Goal: Information Seeking & Learning: Learn about a topic

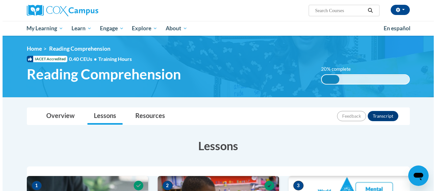
scroll to position [167, 0]
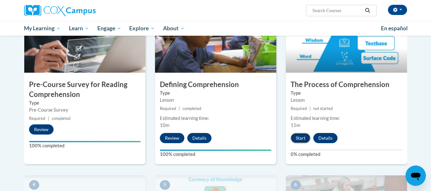
click at [305, 136] on button "Start" at bounding box center [301, 138] width 20 height 10
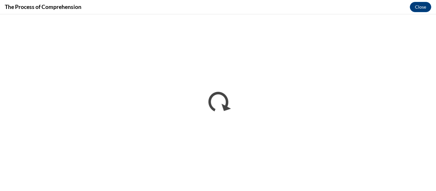
scroll to position [0, 0]
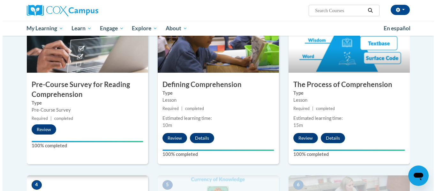
scroll to position [335, 0]
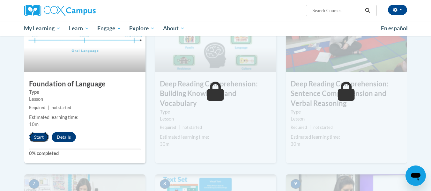
click at [30, 137] on button "Start" at bounding box center [39, 137] width 20 height 10
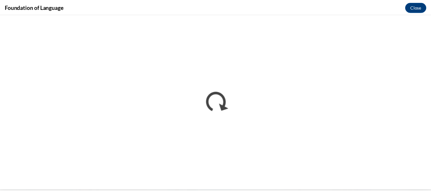
scroll to position [0, 0]
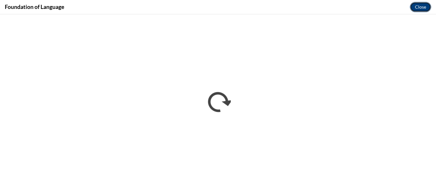
click at [416, 10] on button "Close" at bounding box center [420, 7] width 21 height 10
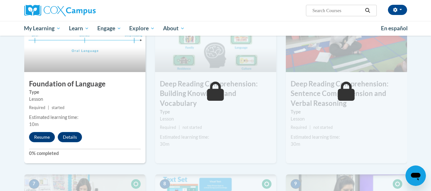
scroll to position [167, 0]
